Goal: Information Seeking & Learning: Compare options

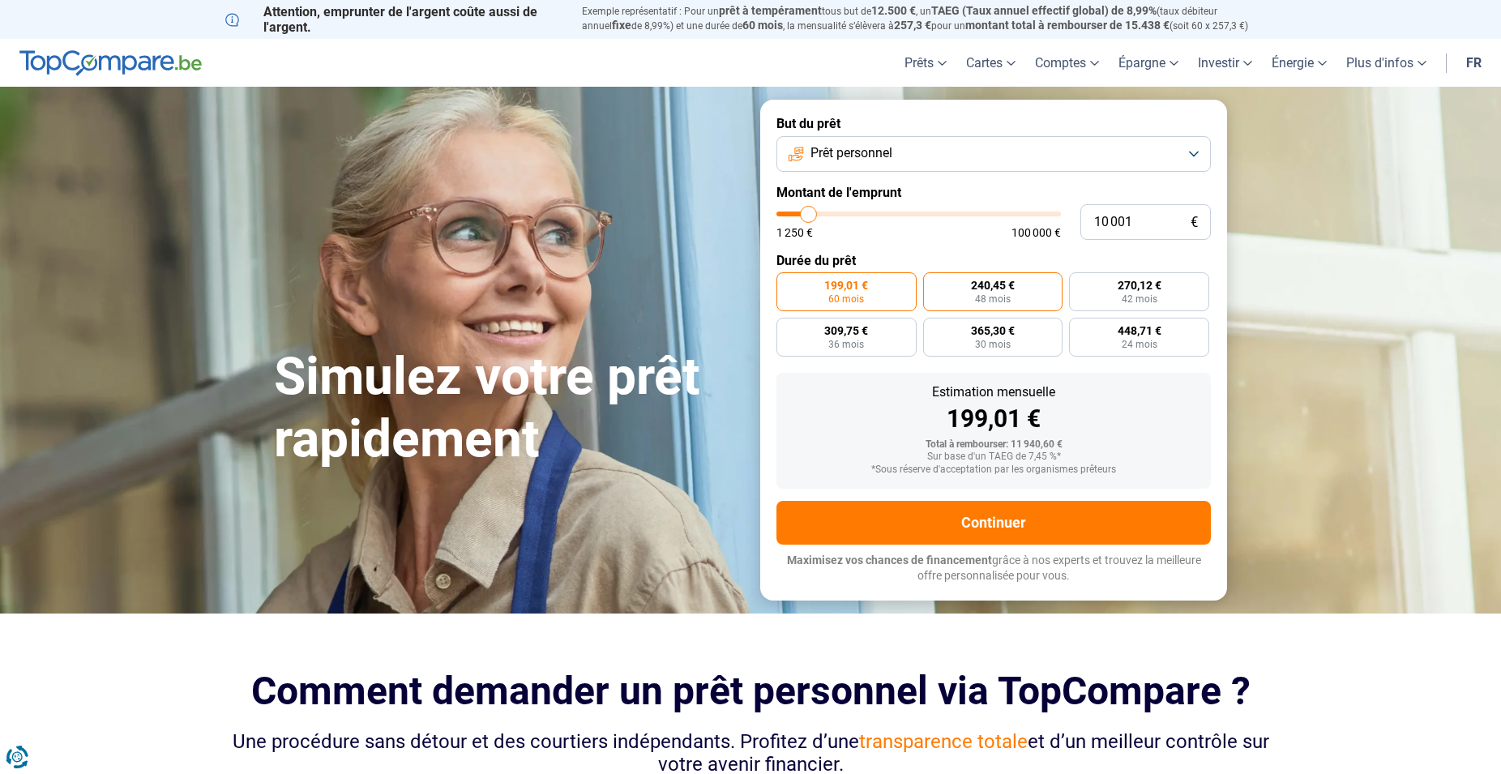
click at [978, 282] on span "240,45 €" at bounding box center [993, 285] width 44 height 11
click at [934, 282] on input "240,45 € 48 mois" at bounding box center [928, 277] width 11 height 11
radio input "true"
click at [1109, 220] on input "10 001" at bounding box center [1145, 222] width 130 height 36
type input "1 001"
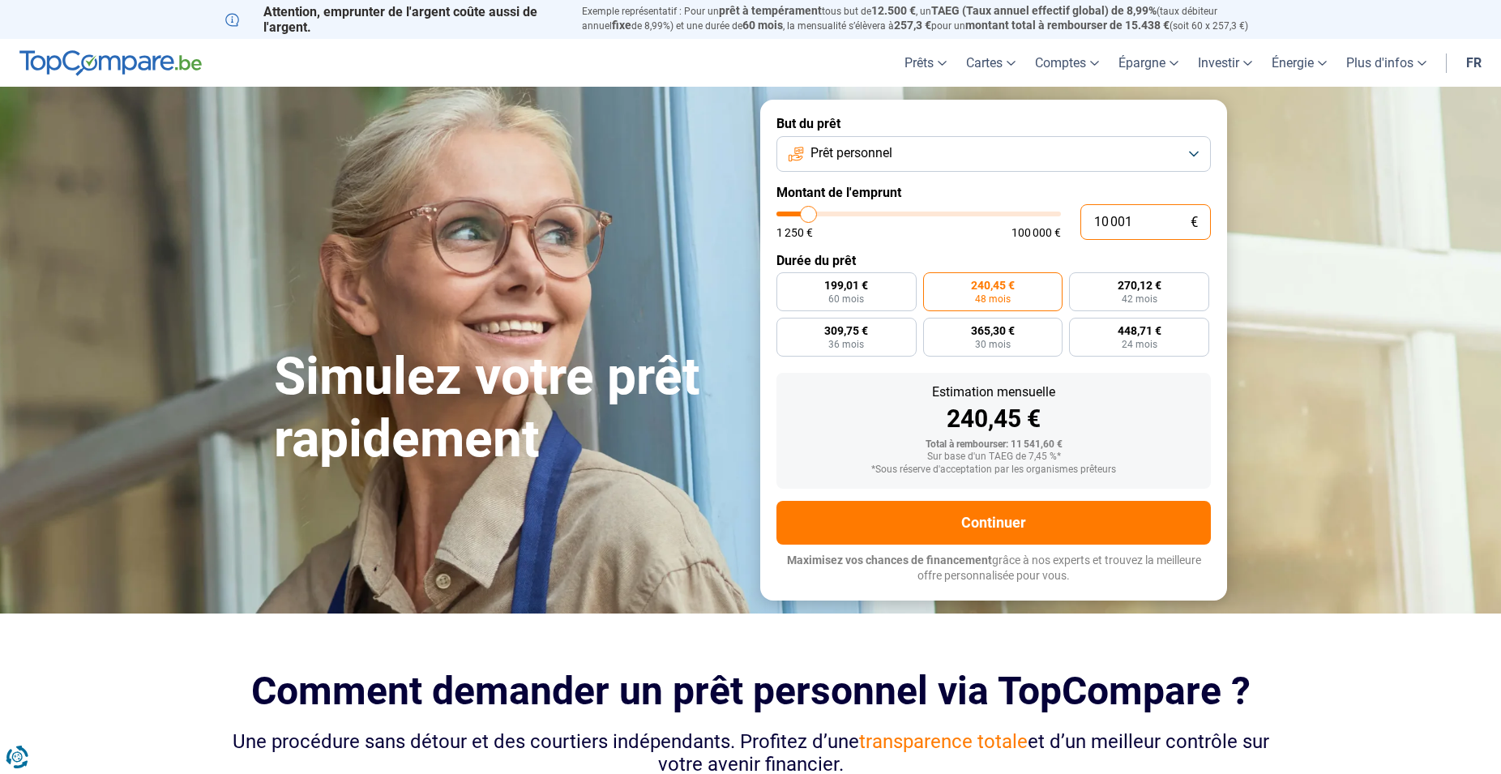
type input "1250"
type input "11 001"
type input "11000"
radio input "true"
type input "11 001"
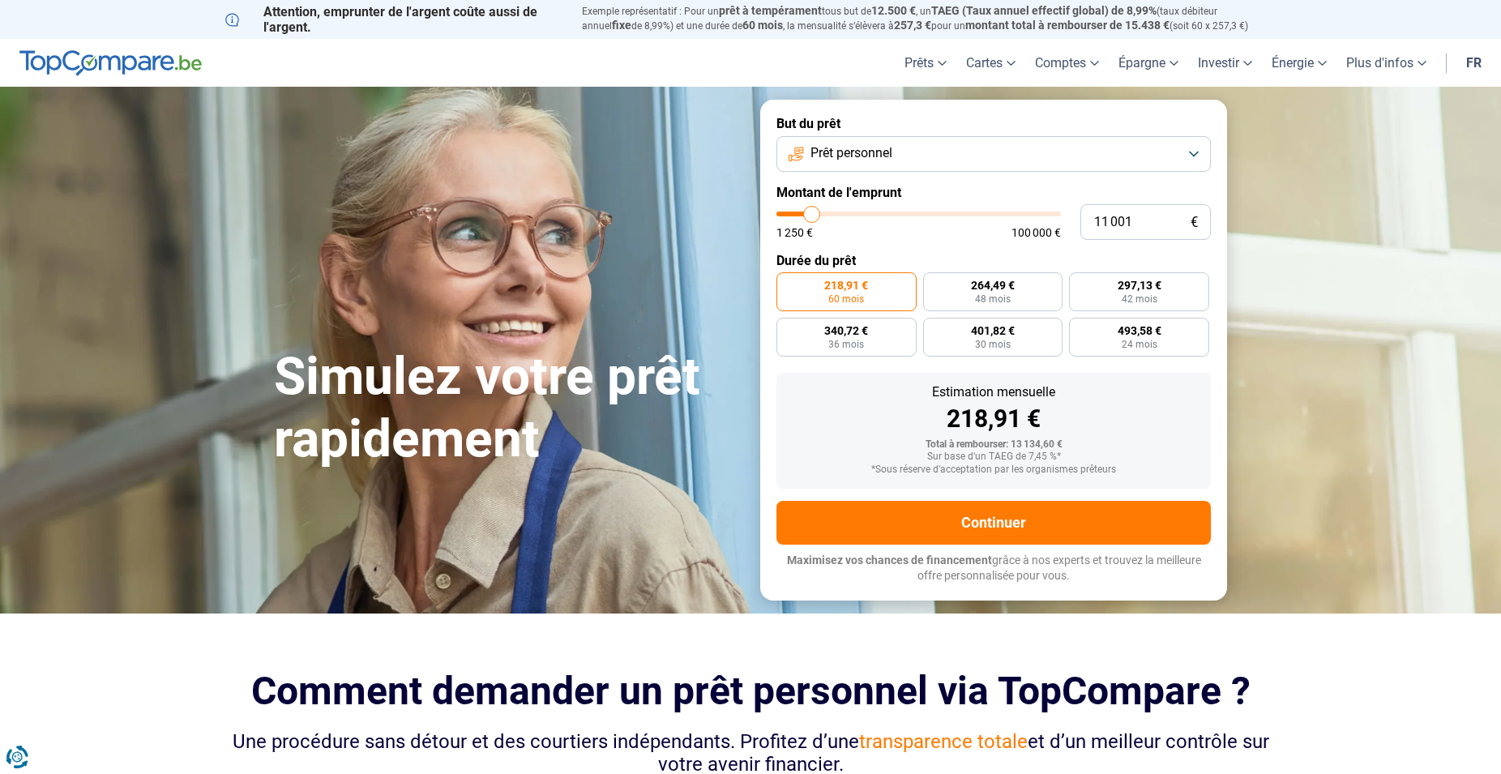
click at [955, 240] on form "But du prêt Prêt personnel Montant de l'emprunt 11 001 € 1 250 € 100 000 € Duré…" at bounding box center [993, 350] width 467 height 500
click at [978, 280] on span "264,49 €" at bounding box center [993, 285] width 44 height 11
click at [934, 280] on input "264,49 € 48 mois" at bounding box center [928, 277] width 11 height 11
radio input "true"
click at [1102, 147] on button "Prêt personnel" at bounding box center [993, 154] width 434 height 36
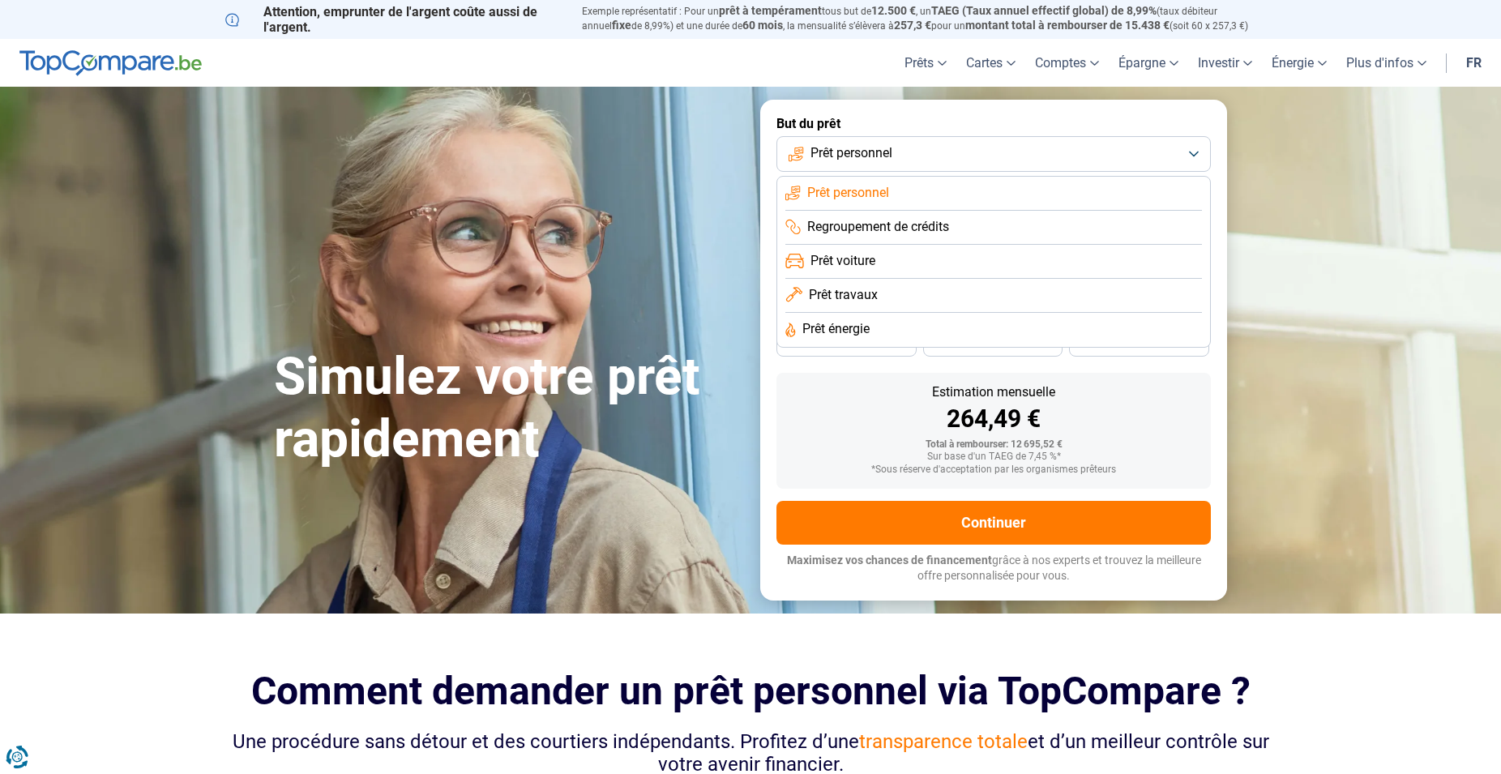
click at [924, 222] on span "Regroupement de crédits" at bounding box center [878, 227] width 142 height 18
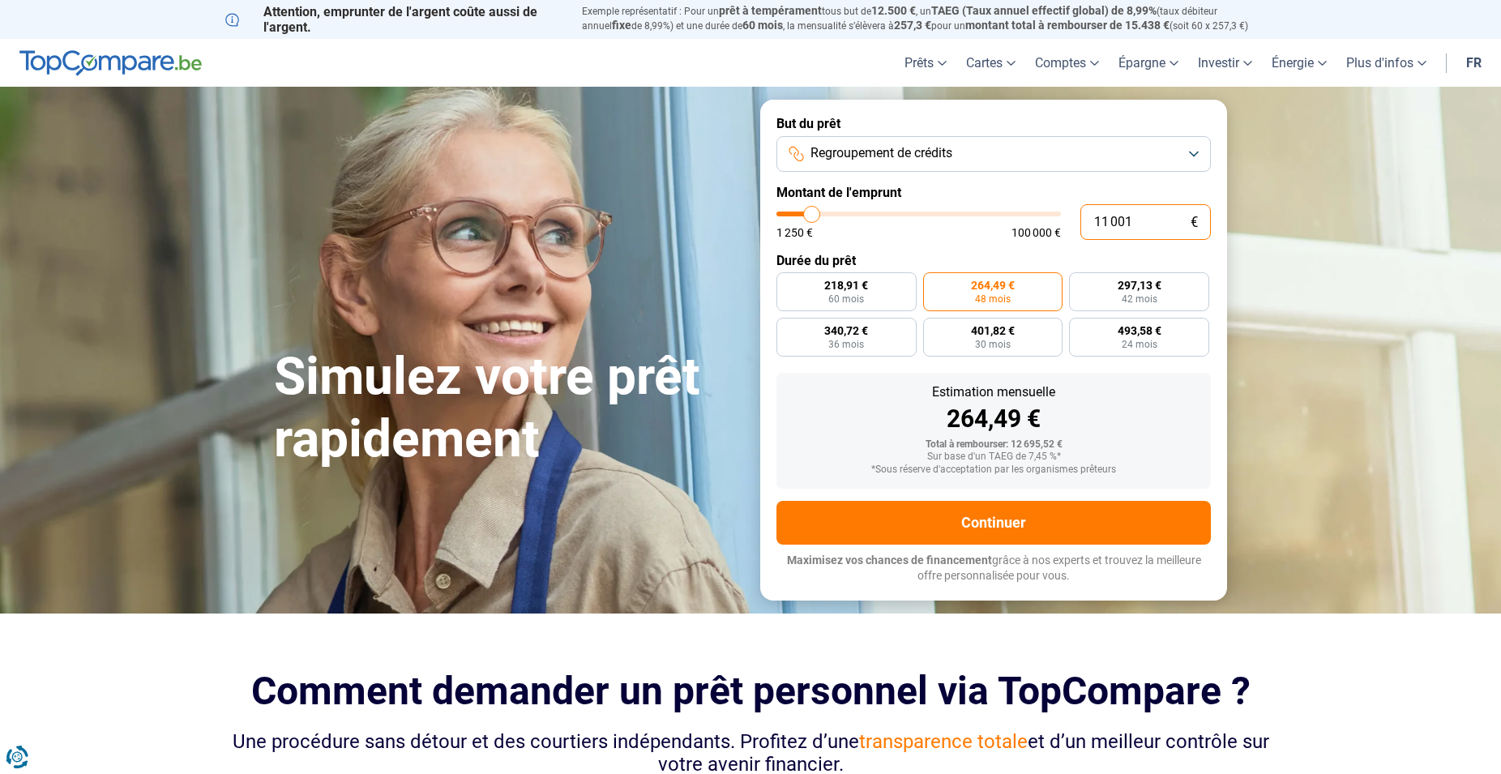
drag, startPoint x: 1105, startPoint y: 220, endPoint x: 1028, endPoint y: 209, distance: 78.6
click at [1080, 210] on input "11 001" at bounding box center [1145, 222] width 130 height 36
type input "1"
type input "1250"
type input "10"
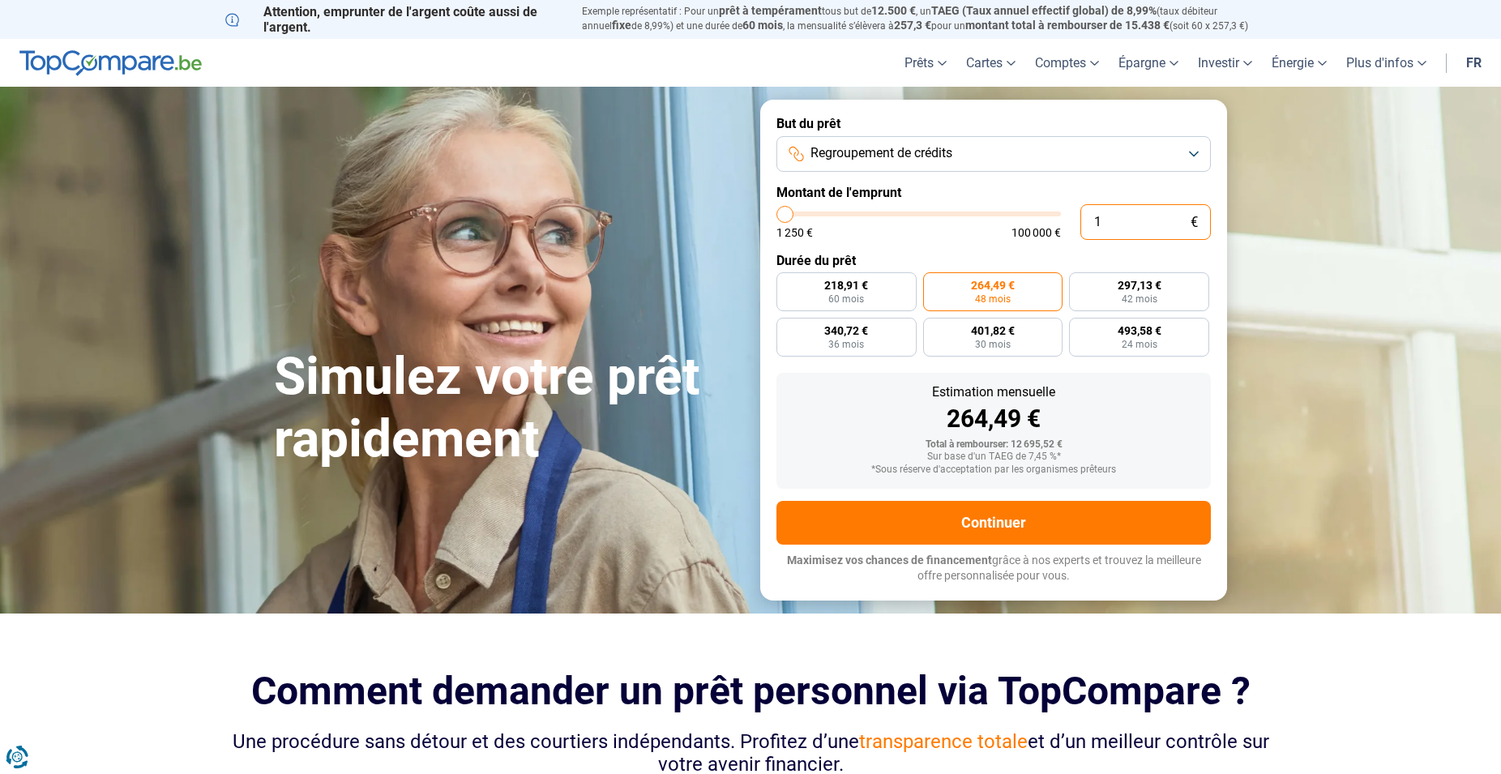
type input "1250"
type input "100"
type input "1250"
type input "1 000"
type input "1250"
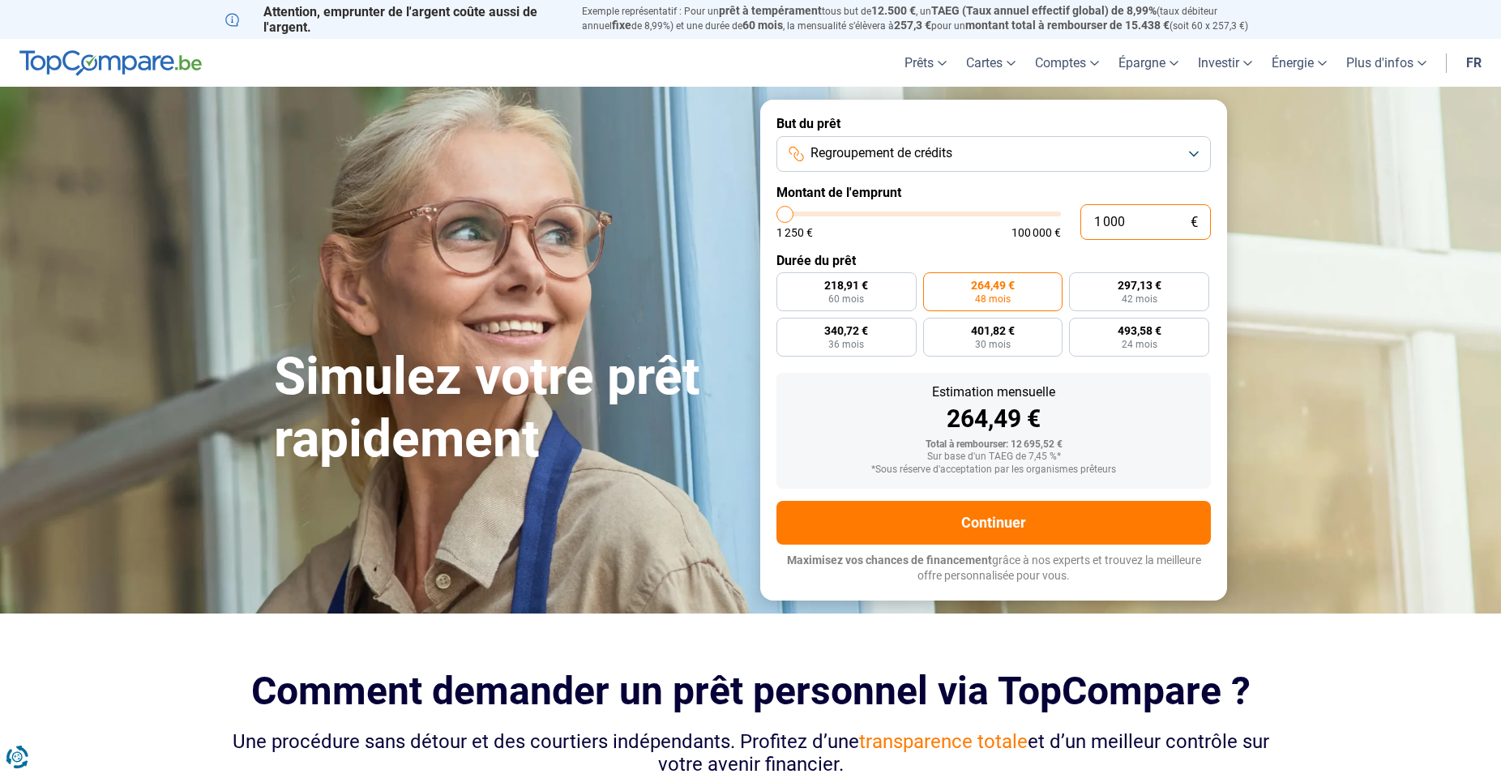
type input "10 000"
type input "10000"
type input "100 000"
type input "100000"
radio input "false"
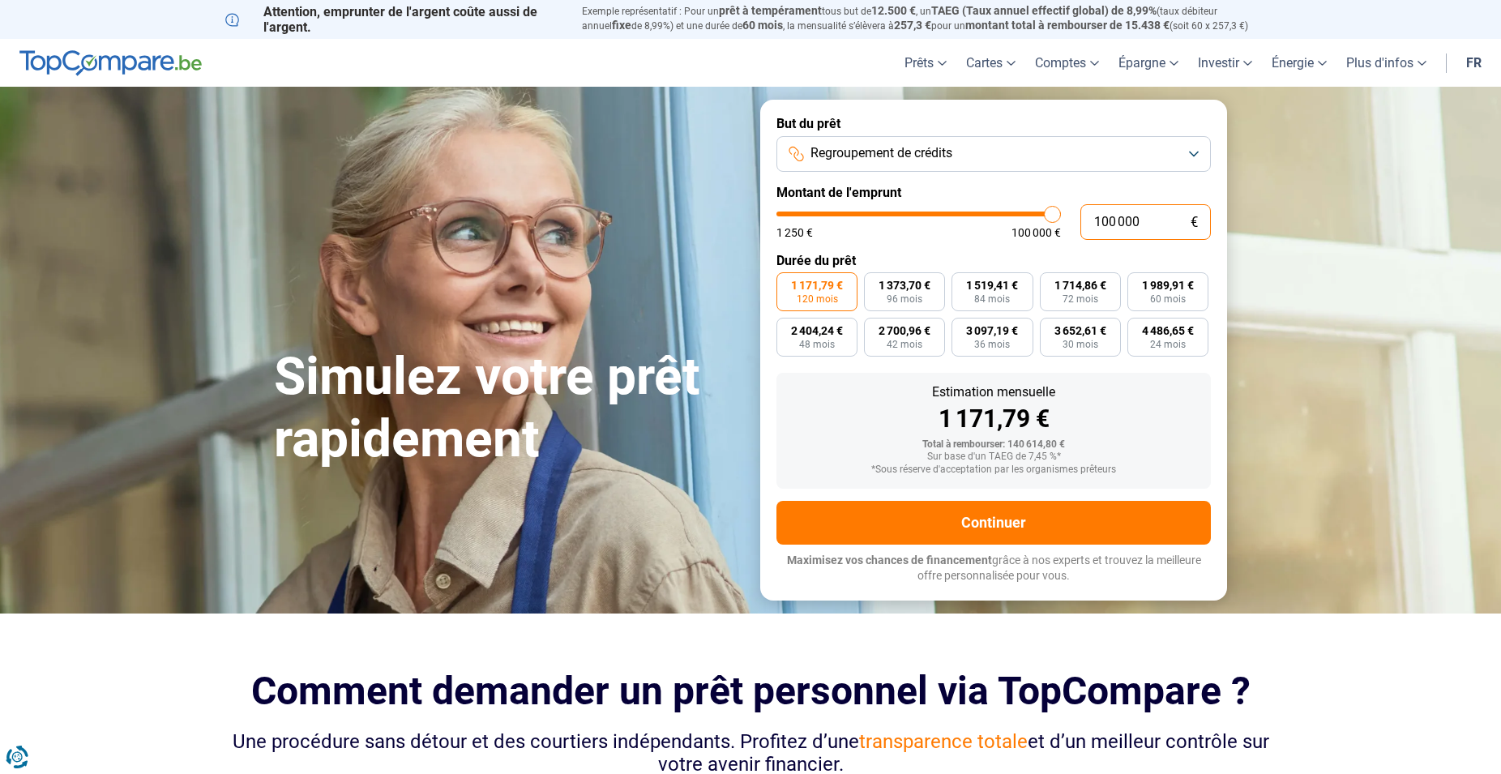
drag, startPoint x: 1145, startPoint y: 224, endPoint x: 1058, endPoint y: 210, distance: 87.9
click at [1080, 212] on input "100 000" at bounding box center [1145, 222] width 130 height 36
type input "7"
type input "1250"
type input "75"
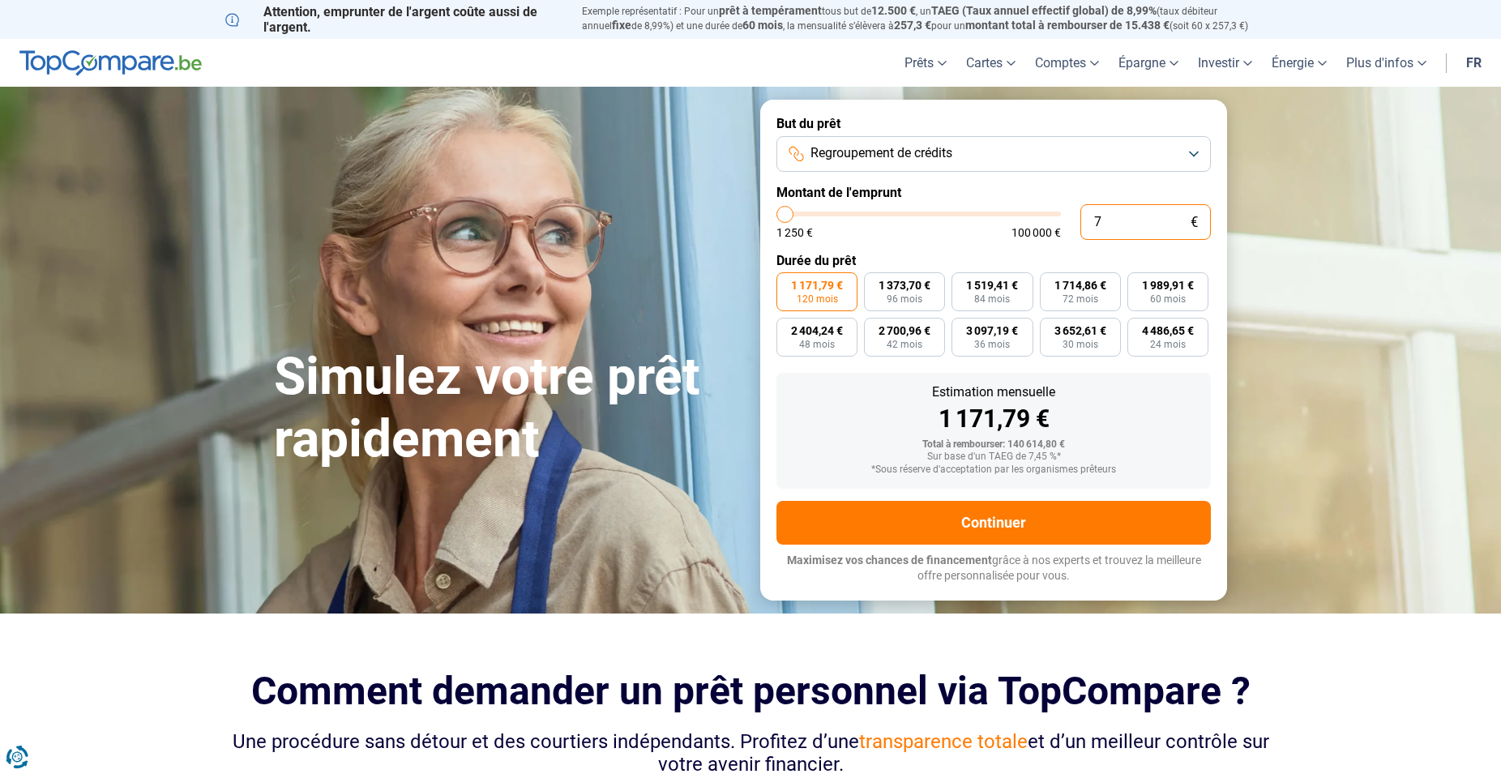
type input "1250"
type input "750"
type input "1250"
type input "7 500"
type input "7500"
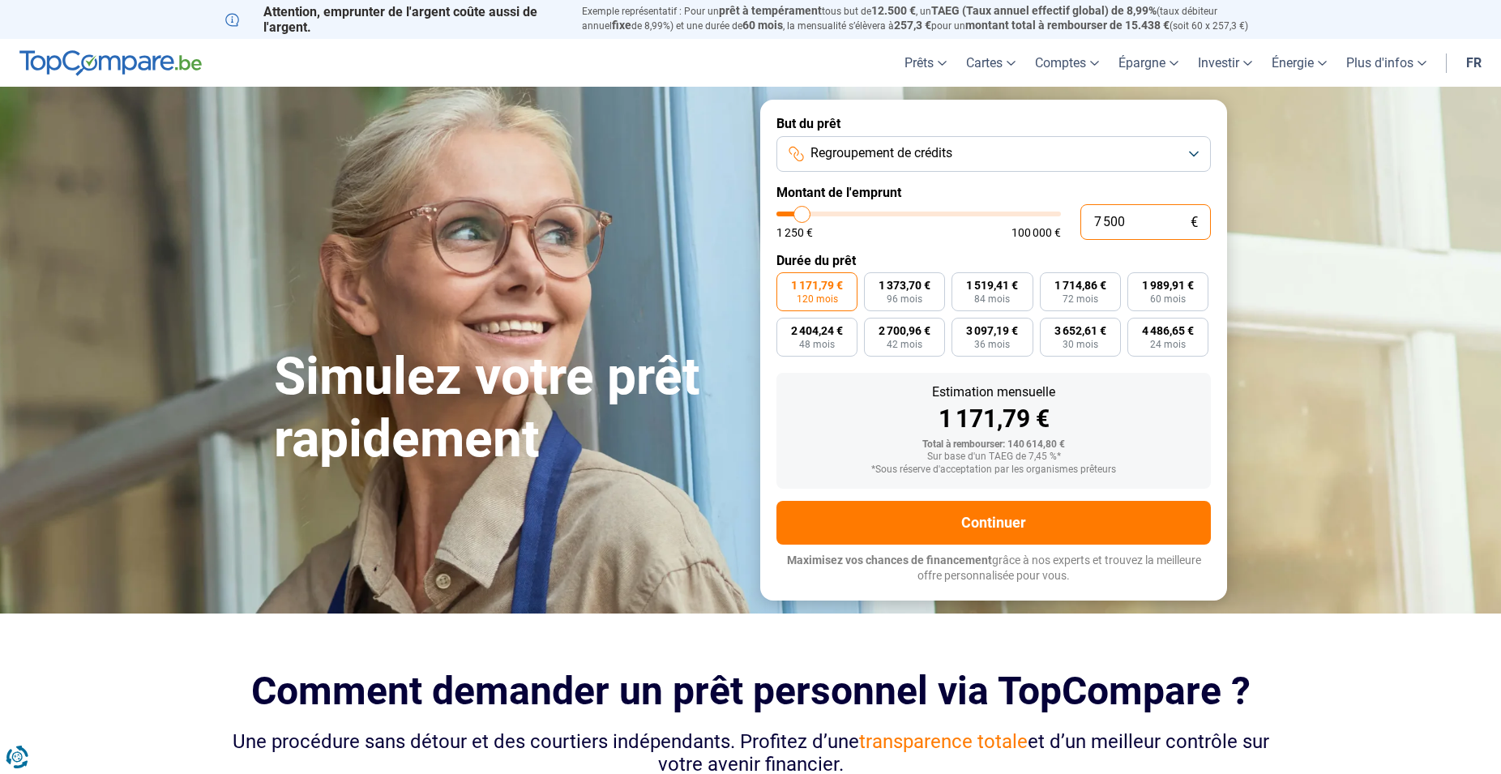
type input "75 000"
type input "75000"
type input "75 000"
click at [938, 241] on form "But du prêt Regroupement de crédits Montant de l'emprunt 75 000 € 1 250 € 100 0…" at bounding box center [993, 350] width 467 height 500
click at [985, 150] on button "Regroupement de crédits" at bounding box center [993, 154] width 434 height 36
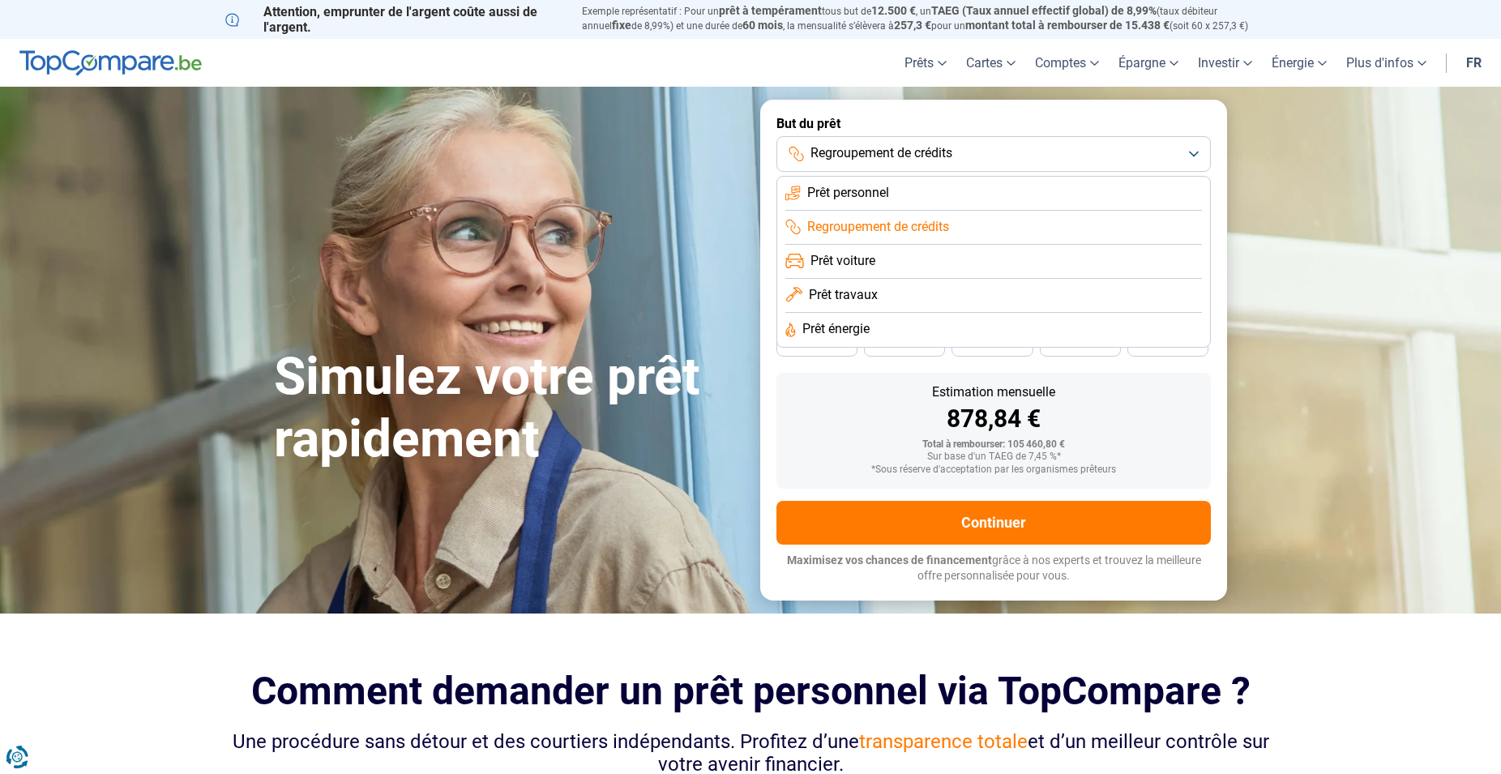
click at [854, 256] on span "Prêt voiture" at bounding box center [842, 261] width 65 height 18
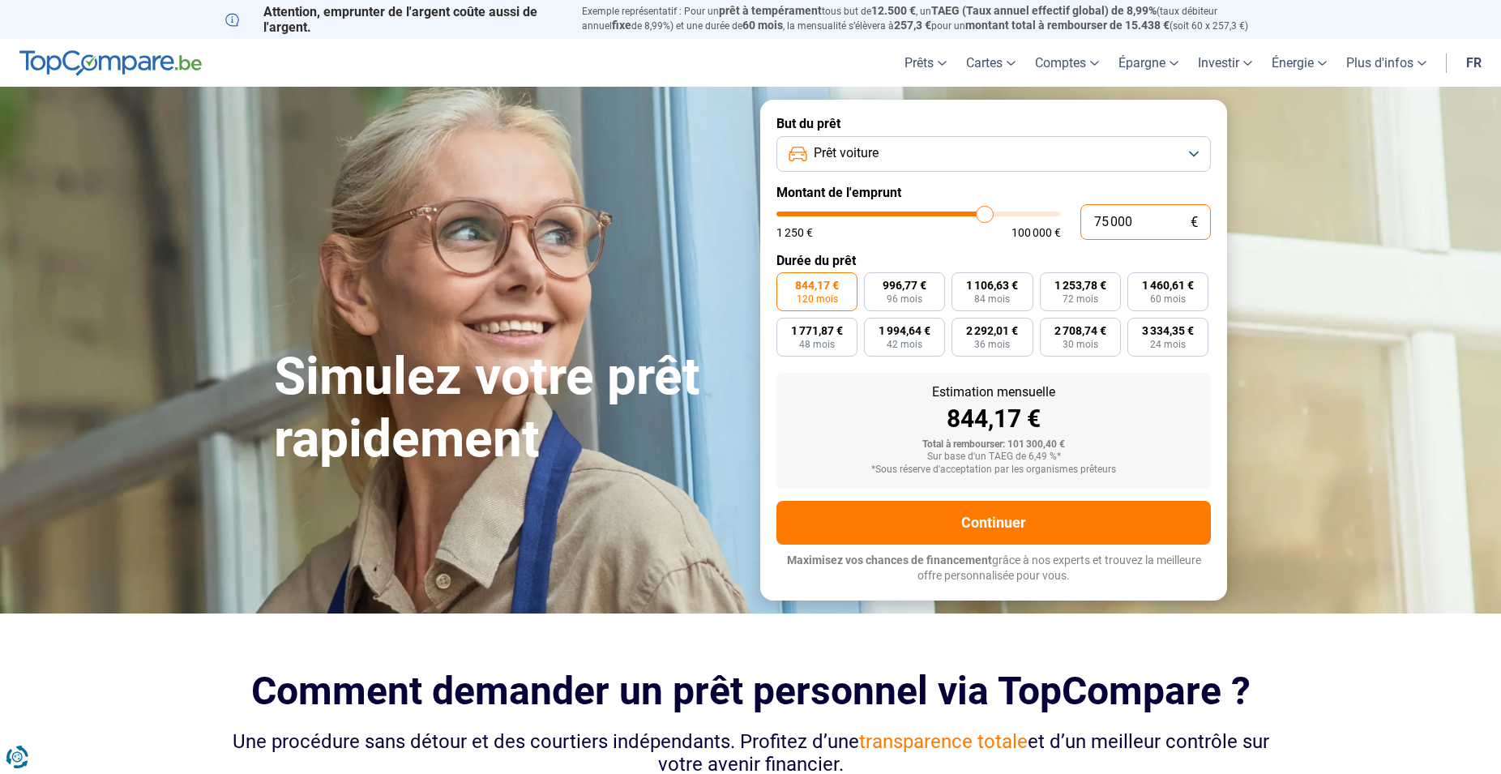
drag, startPoint x: 1142, startPoint y: 223, endPoint x: 1019, endPoint y: 216, distance: 123.3
click at [1080, 216] on input "75 000" at bounding box center [1145, 222] width 130 height 36
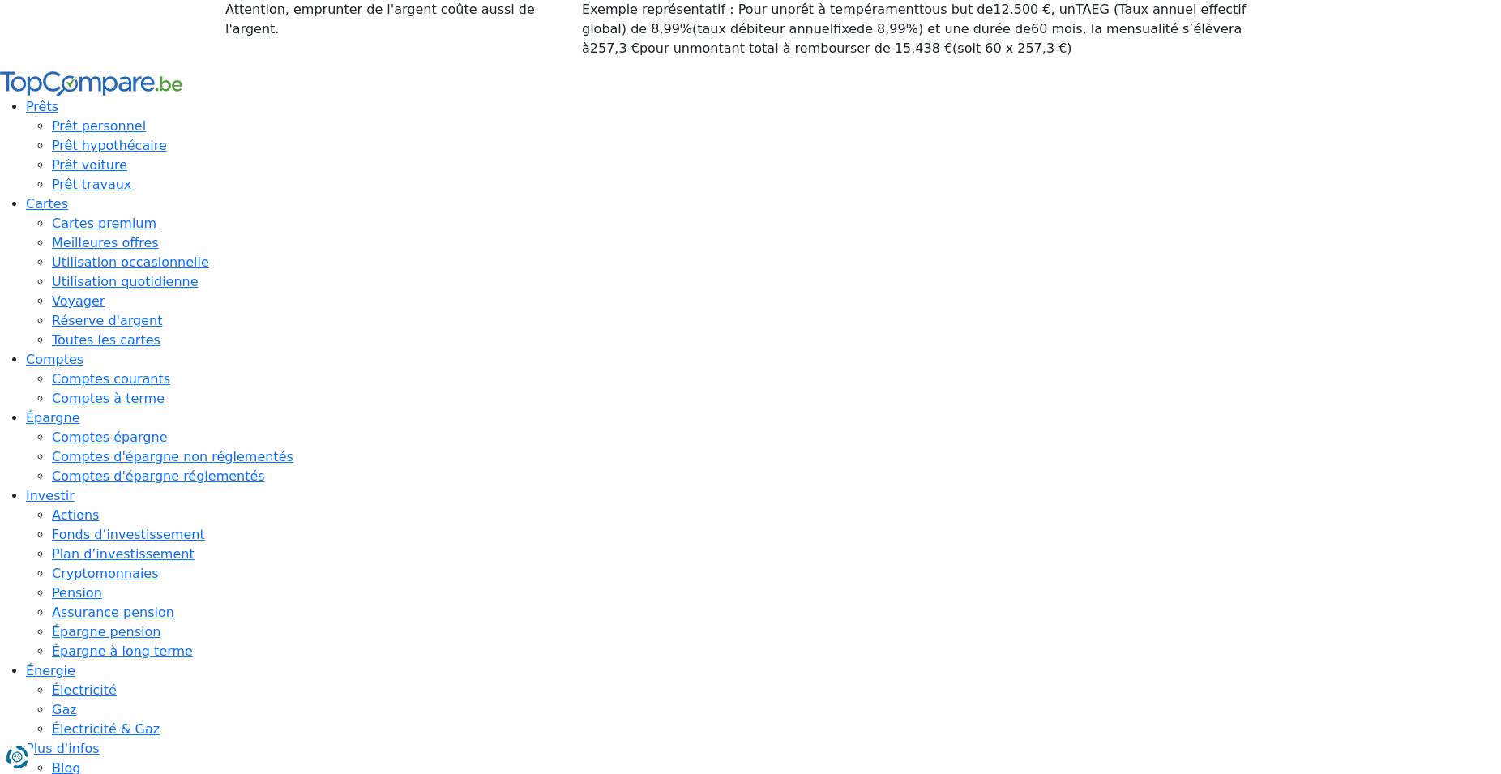
drag, startPoint x: 1146, startPoint y: 224, endPoint x: 1007, endPoint y: 185, distance: 144.1
type input "2"
type input "1250"
type input "27"
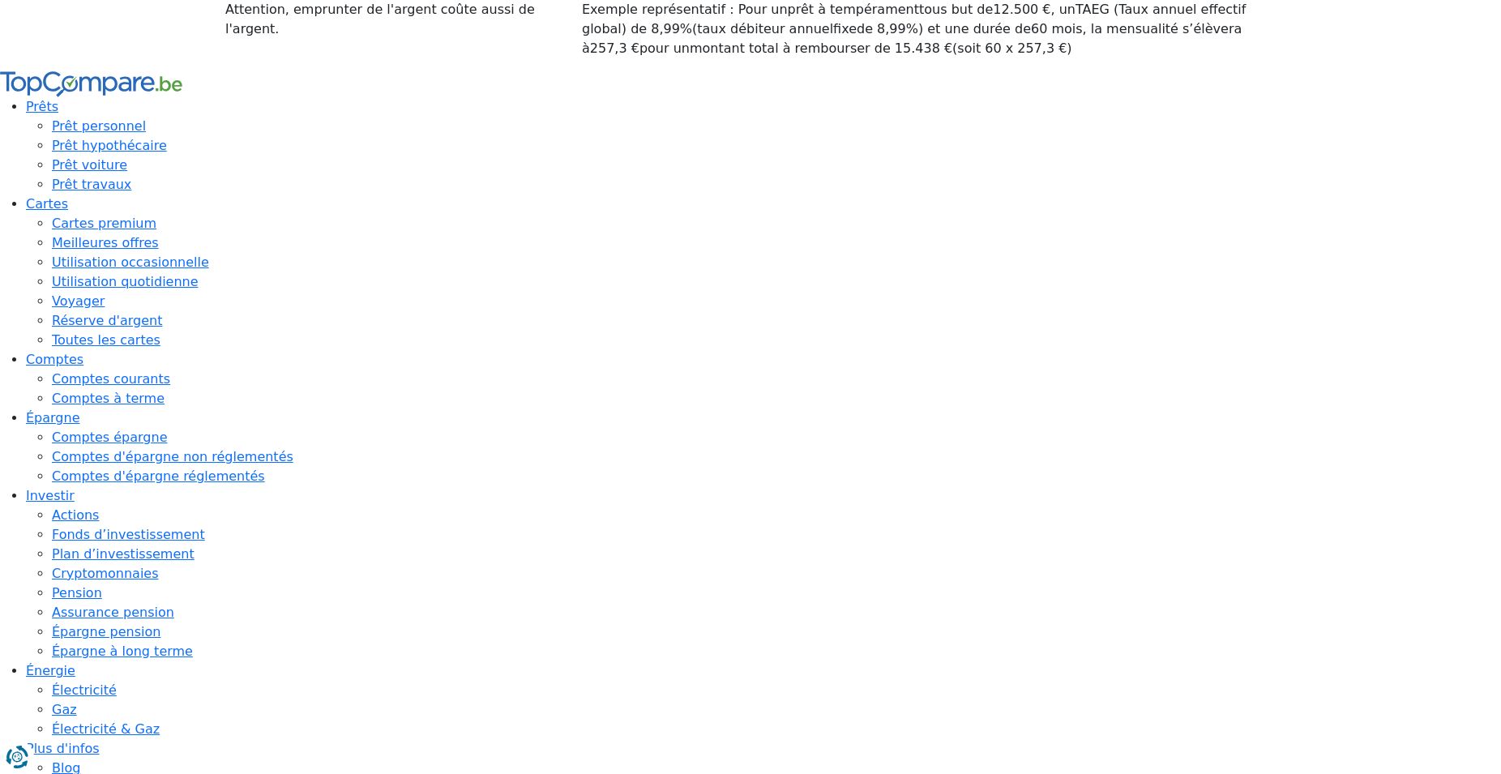
type input "1250"
type input "275"
type input "1250"
type input "2 750"
type input "2750"
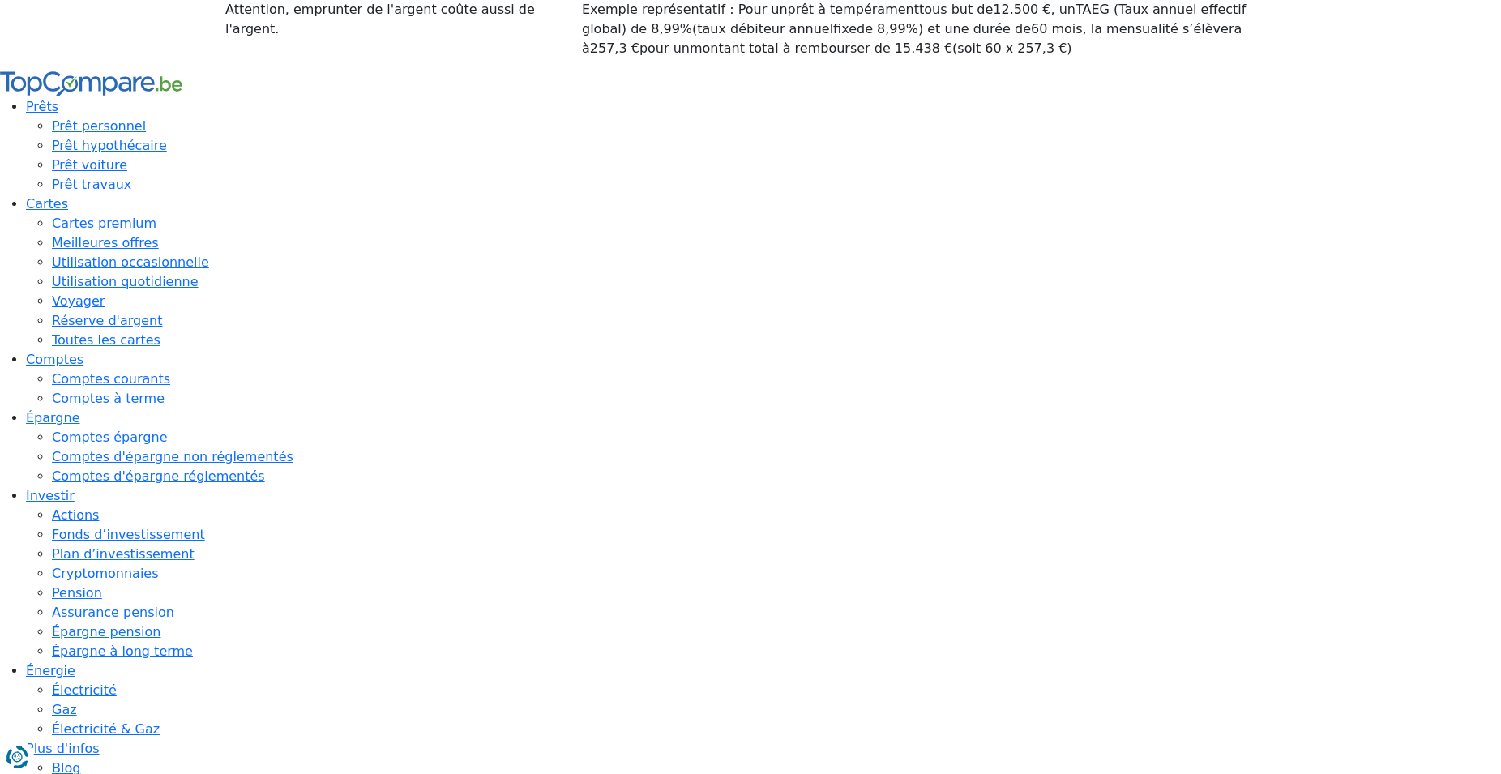
type input "27 500"
type input "27500"
radio input "false"
type input "27 500"
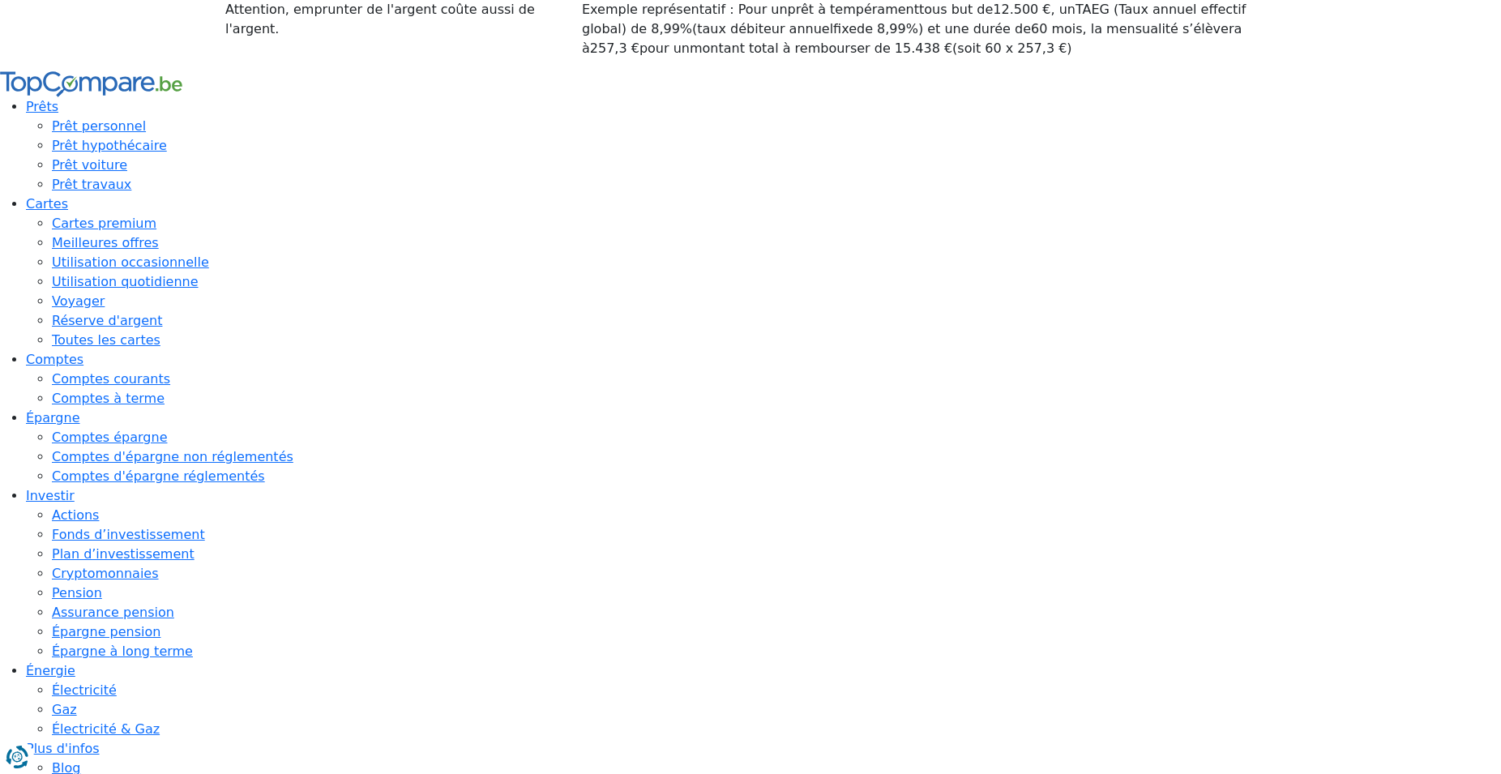
radio input "true"
drag, startPoint x: 1136, startPoint y: 222, endPoint x: 961, endPoint y: 190, distance: 177.9
type input "2"
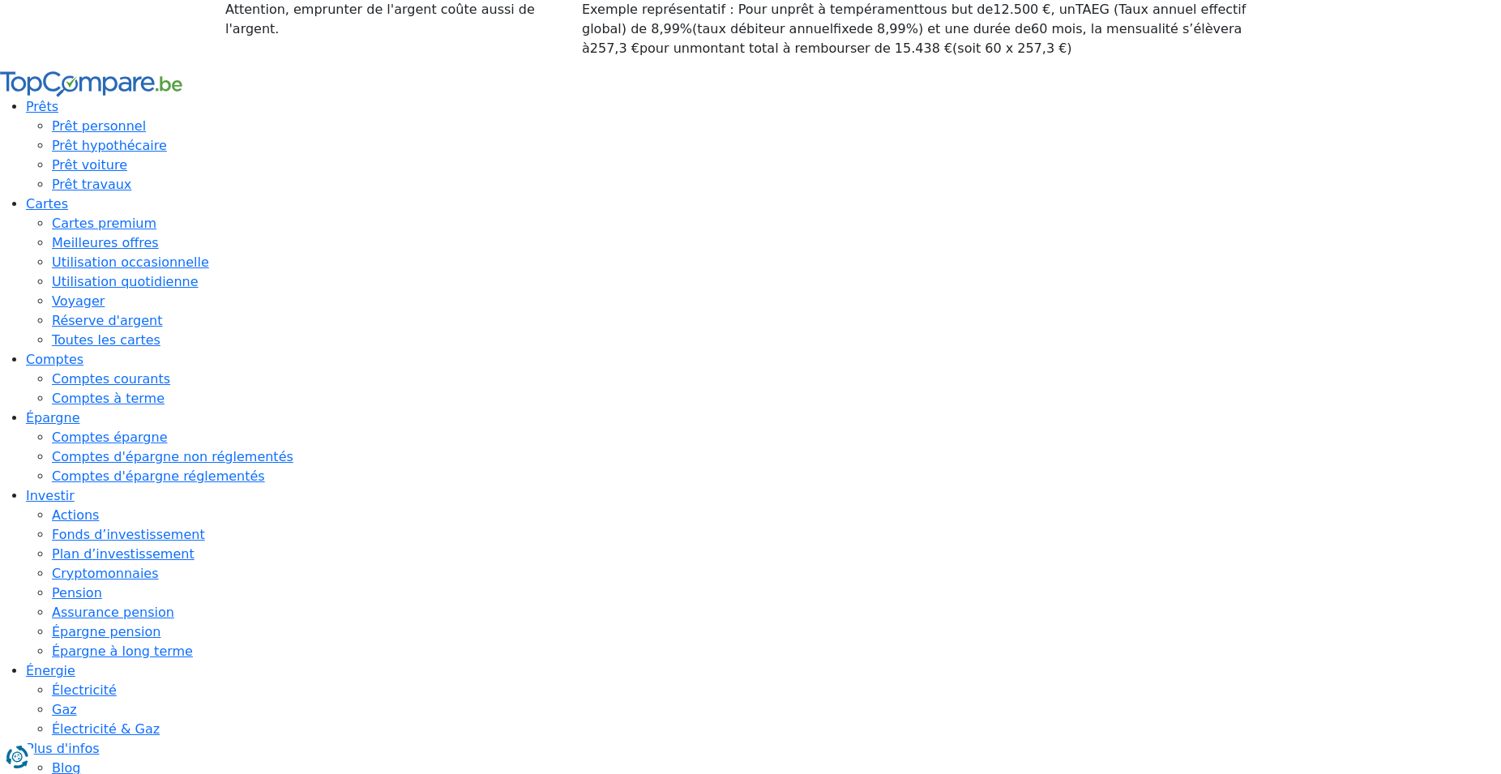
type input "1250"
type input "20"
type input "1250"
type input "200"
type input "1250"
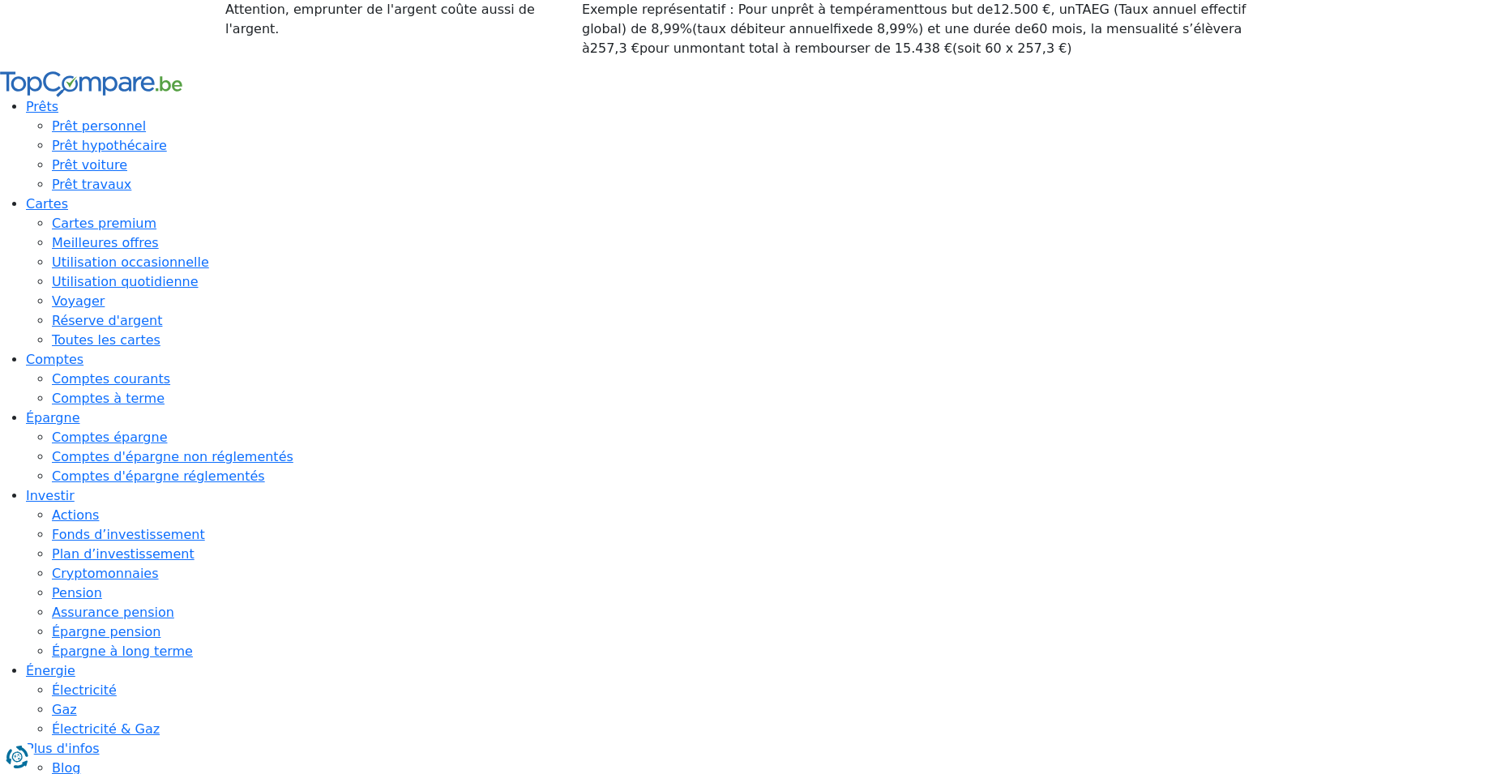
type input "2 000"
type input "2000"
type input "20 000"
type input "20000"
radio input "true"
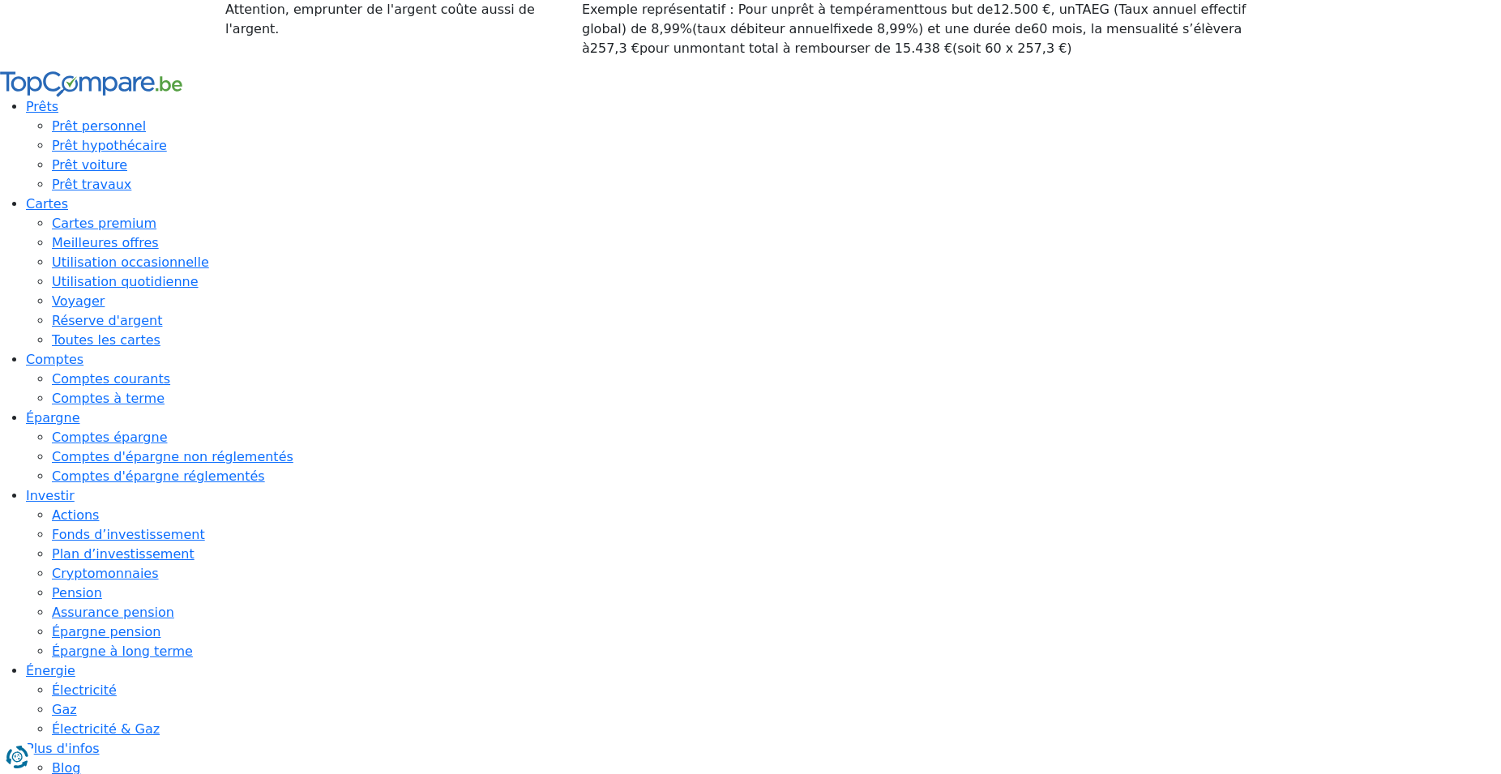
type input "20 000"
radio input "true"
